Goal: Subscribe to service/newsletter

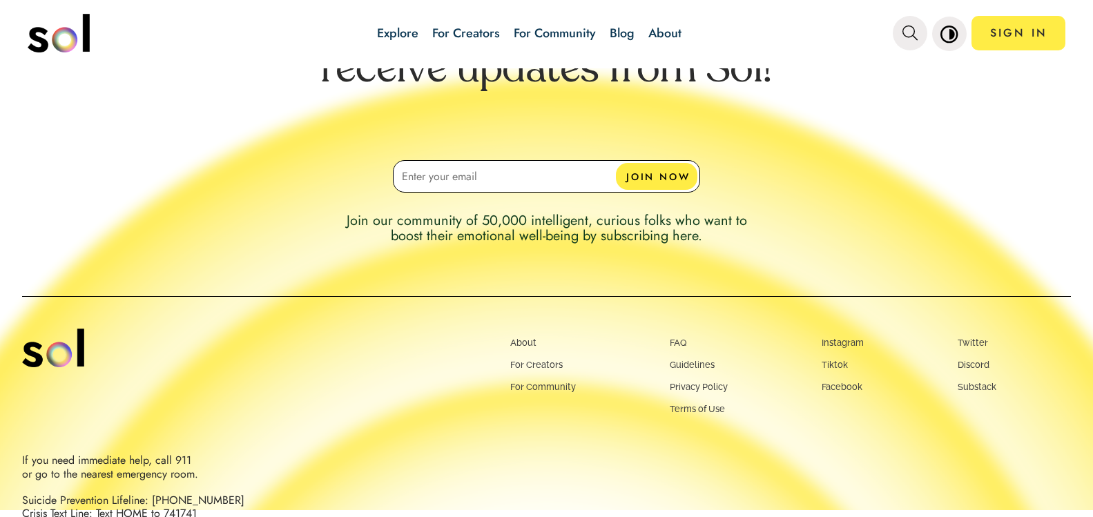
scroll to position [2854, 0]
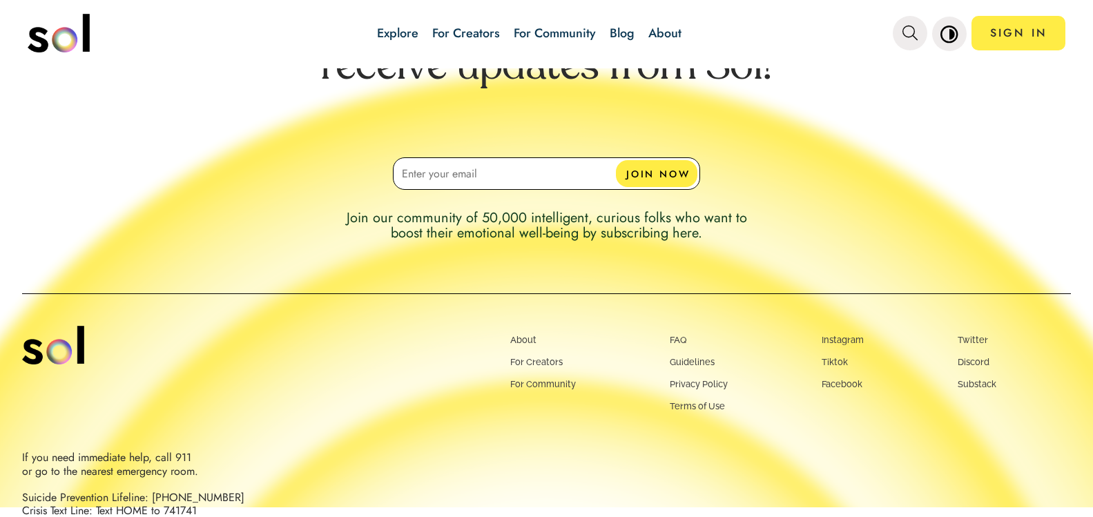
click at [513, 168] on input at bounding box center [546, 173] width 307 height 32
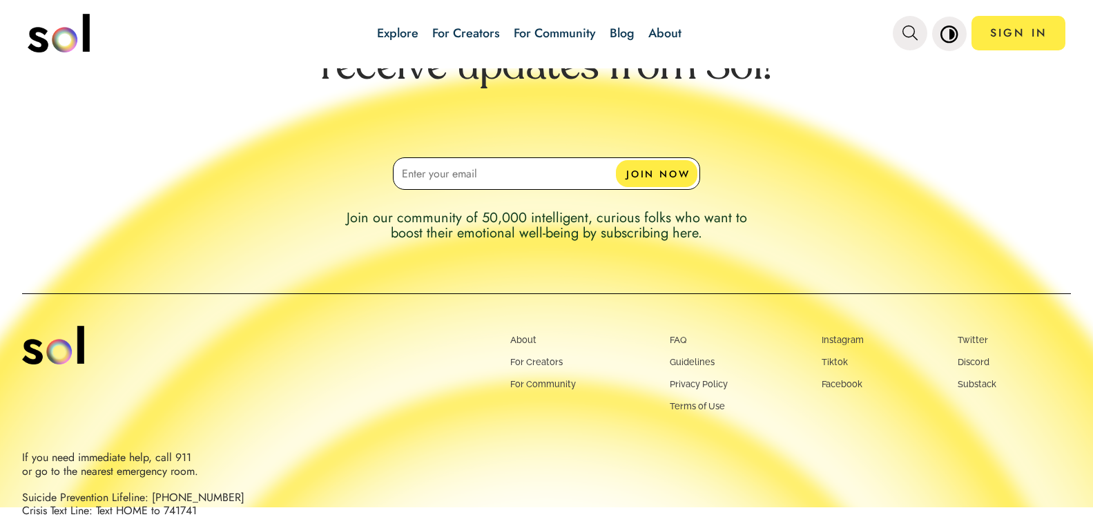
click at [513, 168] on input at bounding box center [546, 173] width 307 height 32
click at [448, 173] on input "eva.lukas1,,@" at bounding box center [546, 173] width 307 height 32
click at [496, 167] on input "eva.lukas1@" at bounding box center [546, 173] width 307 height 32
type input "[EMAIL_ADDRESS][DOMAIN_NAME]"
click at [631, 173] on button "JOIN NOW" at bounding box center [657, 173] width 82 height 27
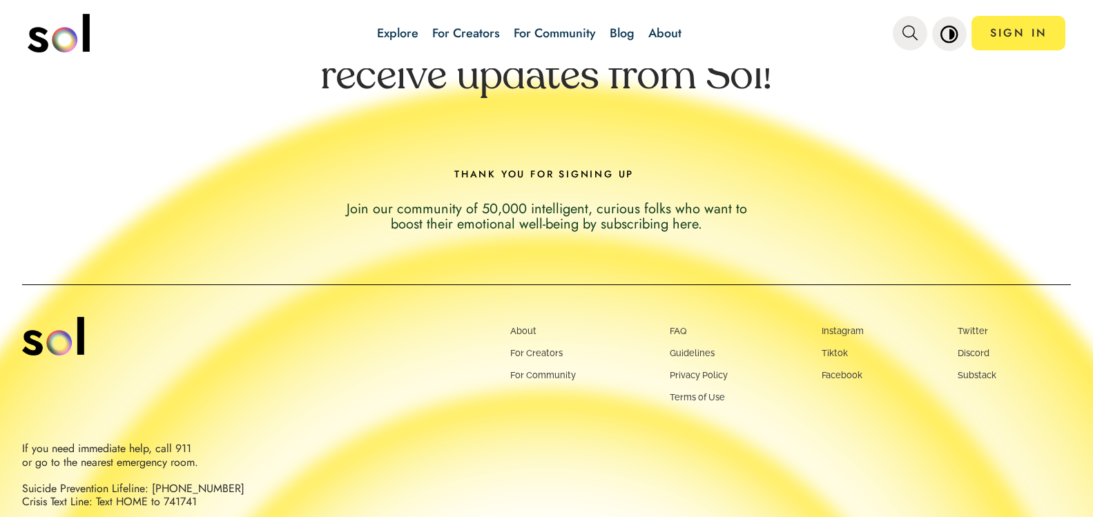
scroll to position [2845, 0]
